Goal: Task Accomplishment & Management: Complete application form

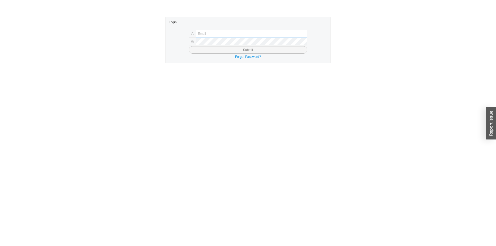
click at [213, 35] on input "text" at bounding box center [252, 33] width 112 height 7
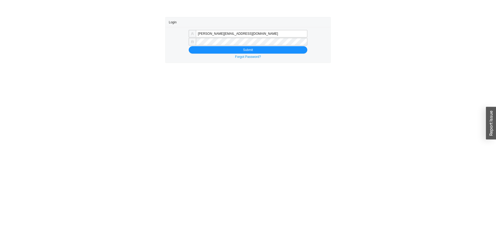
type input "sam@homeandstone.com"
click at [231, 51] on button "Submit" at bounding box center [248, 49] width 119 height 7
click at [220, 50] on button "Submit" at bounding box center [248, 49] width 119 height 7
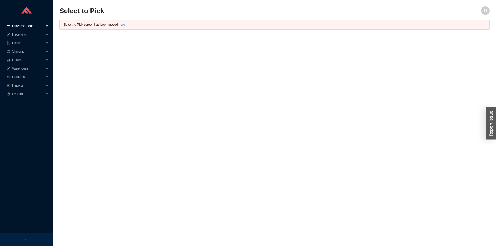
click at [27, 27] on span "Purchase Orders" at bounding box center [28, 26] width 32 height 8
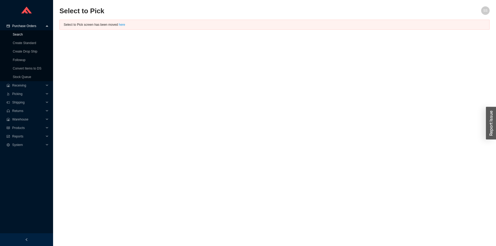
click at [17, 36] on link "Search" at bounding box center [18, 35] width 10 height 4
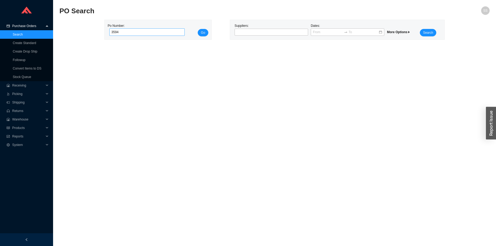
click at [145, 34] on input "3594" at bounding box center [146, 31] width 75 height 7
type input "941192"
click button "Go" at bounding box center [203, 32] width 11 height 7
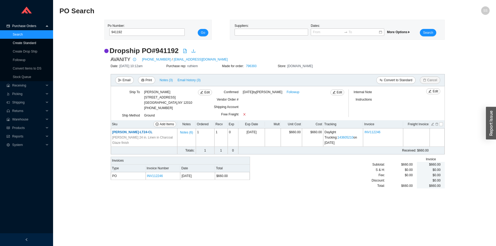
click at [25, 41] on link "Create Standard" at bounding box center [24, 43] width 23 height 4
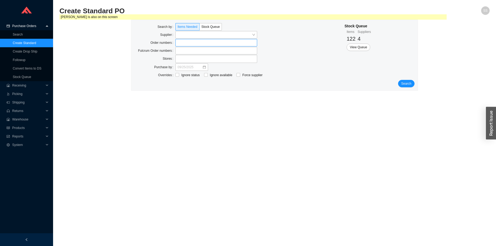
click at [186, 42] on label at bounding box center [217, 42] width 82 height 7
click at [180, 42] on input at bounding box center [178, 43] width 4 height 6
drag, startPoint x: 192, startPoint y: 42, endPoint x: 182, endPoint y: 42, distance: 9.3
click at [182, 42] on span "3594" at bounding box center [185, 43] width 19 height 4
click at [192, 42] on input "3594" at bounding box center [194, 43] width 4 height 6
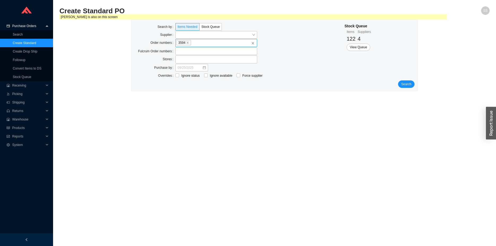
click at [188, 42] on icon "close" at bounding box center [187, 42] width 3 height 3
click at [192, 42] on input "3594" at bounding box center [194, 43] width 4 height 6
type input "941192"
click button "Search" at bounding box center [406, 83] width 16 height 7
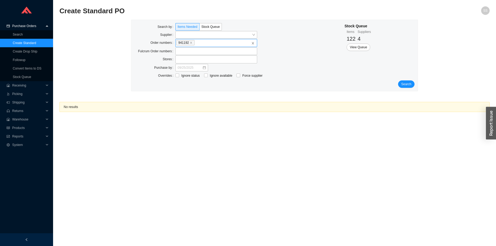
click at [201, 41] on label "941192" at bounding box center [217, 43] width 82 height 8
click at [199, 41] on input "941192" at bounding box center [197, 43] width 4 height 6
click button "Search" at bounding box center [406, 83] width 16 height 7
click at [203, 44] on label "941192" at bounding box center [217, 43] width 82 height 8
click at [199, 44] on input "941192" at bounding box center [197, 43] width 4 height 6
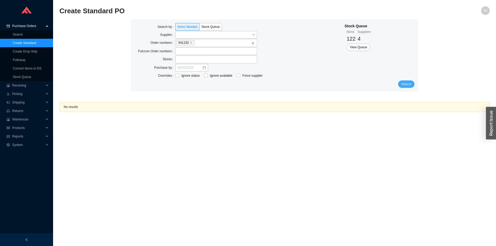
click at [408, 82] on span "Search" at bounding box center [407, 84] width 10 height 5
click at [406, 85] on span "Search" at bounding box center [407, 84] width 10 height 5
click at [410, 85] on span "Search" at bounding box center [407, 84] width 10 height 5
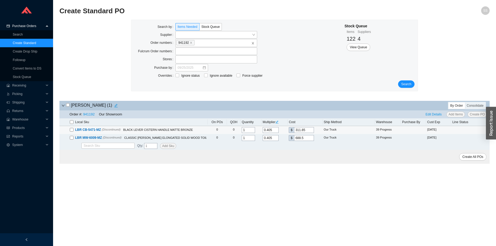
click at [73, 131] on input "checkbox" at bounding box center [72, 130] width 4 height 4
checkbox input "true"
click at [72, 139] on input "checkbox" at bounding box center [72, 138] width 4 height 4
checkbox input "true"
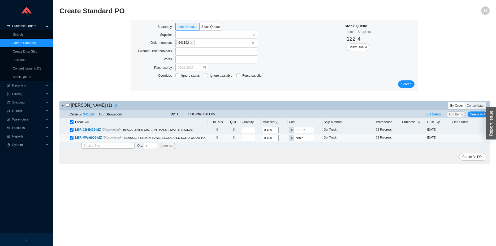
checkbox input "true"
click at [433, 115] on span "Edit Details" at bounding box center [434, 114] width 16 height 5
select select "1"
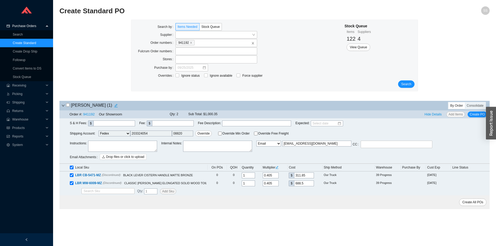
click at [303, 143] on input "[EMAIL_ADDRESS][DOMAIN_NAME]" at bounding box center [317, 144] width 69 height 6
drag, startPoint x: 293, startPoint y: 144, endPoint x: 264, endPoint y: 146, distance: 29.0
click at [283, 146] on input "amar" at bounding box center [317, 144] width 69 height 6
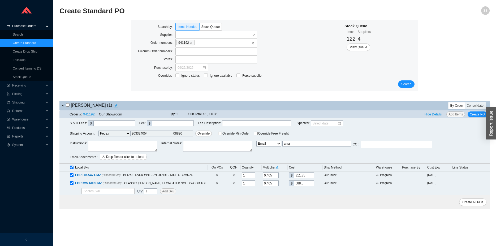
paste input "@[DOMAIN_NAME]"
type input "[EMAIL_ADDRESS][DOMAIN_NAME]"
drag, startPoint x: 476, startPoint y: 117, endPoint x: 463, endPoint y: 130, distance: 18.2
click at [475, 117] on button "Create PO" at bounding box center [477, 115] width 19 height 6
